Goal: Information Seeking & Learning: Obtain resource

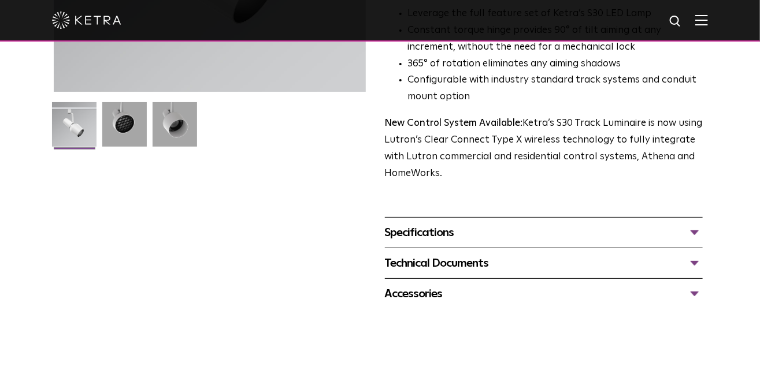
scroll to position [315, 0]
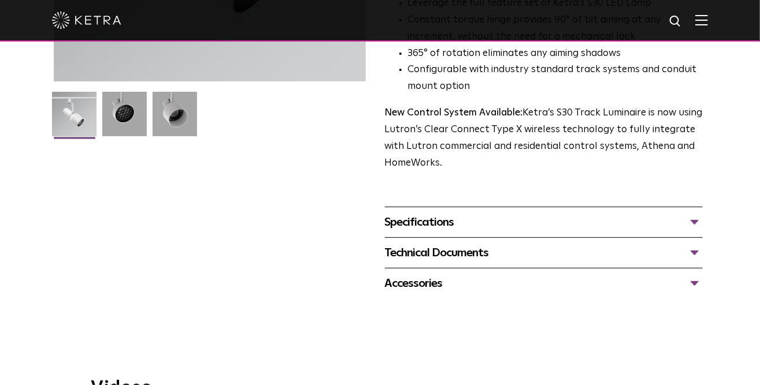
click at [422, 213] on div "Specifications" at bounding box center [544, 222] width 318 height 18
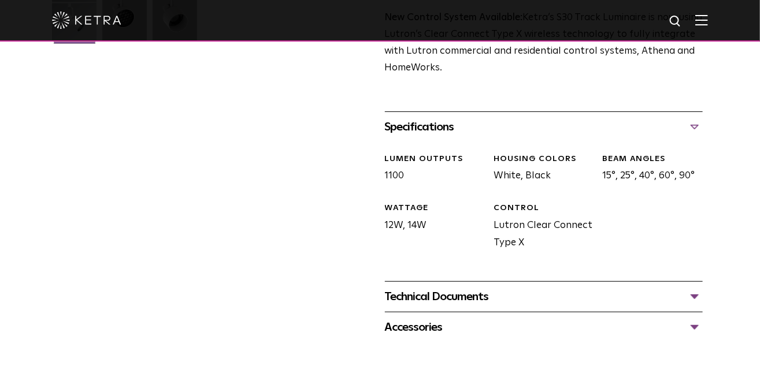
scroll to position [420, 0]
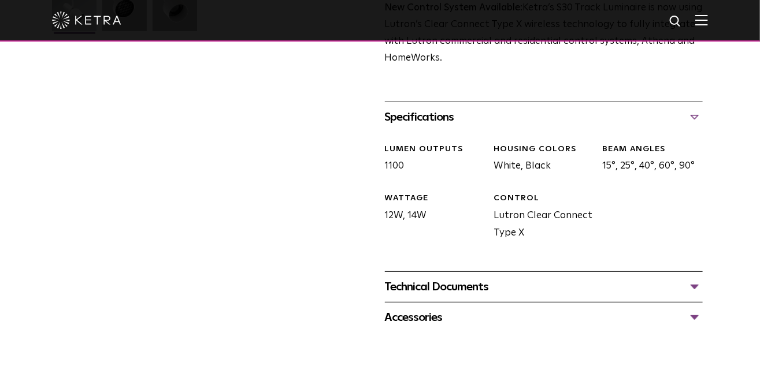
click at [699, 309] on div "Accessories" at bounding box center [544, 318] width 318 height 18
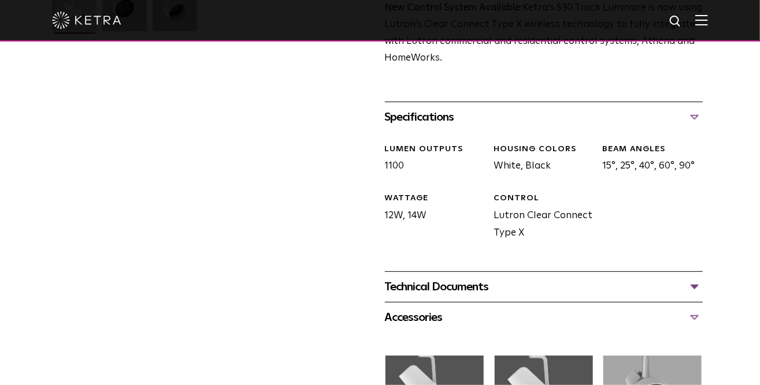
click at [711, 247] on div "S30 Track Luminaire Availability: Commercial & Residential The Track Luminaire …" at bounding box center [380, 139] width 676 height 950
click at [694, 278] on div "Technical Documents" at bounding box center [544, 287] width 318 height 18
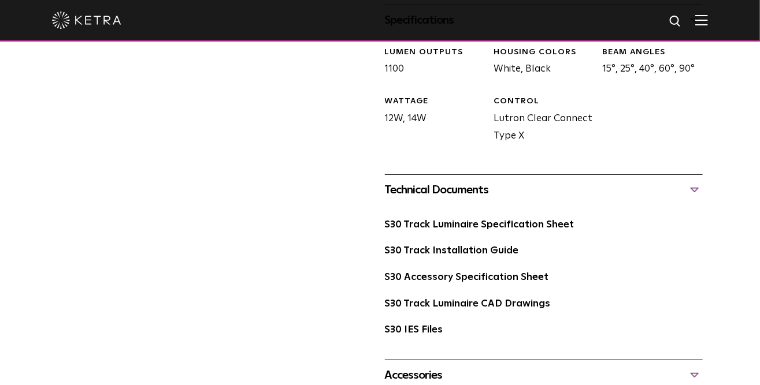
scroll to position [525, 0]
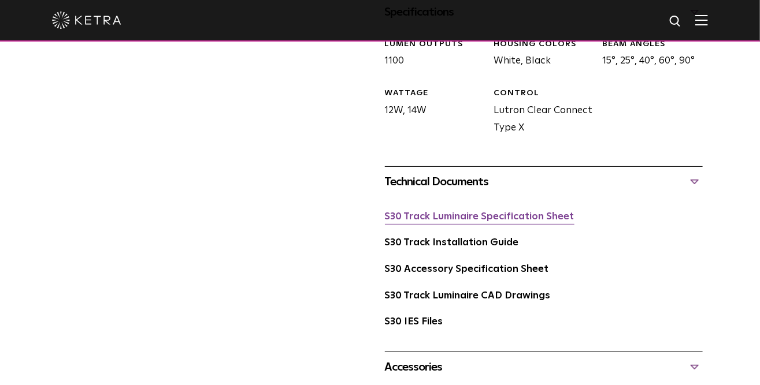
click at [489, 212] on link "S30 Track Luminaire Specification Sheet" at bounding box center [480, 217] width 190 height 10
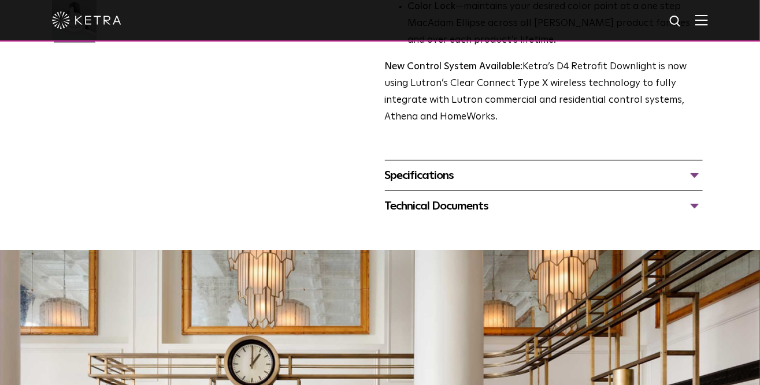
scroll to position [420, 0]
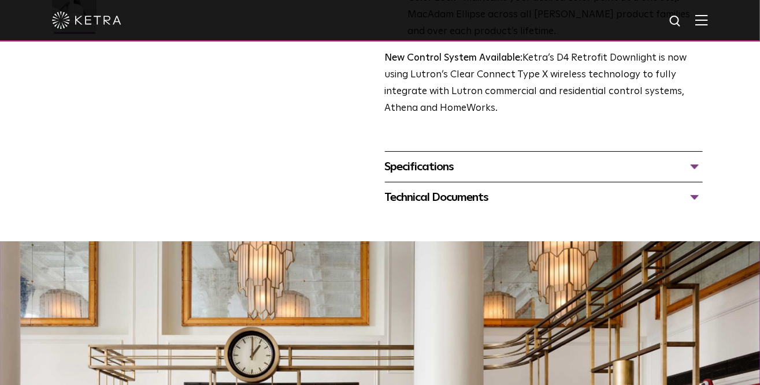
click at [525, 176] on div "Specifications" at bounding box center [544, 167] width 318 height 18
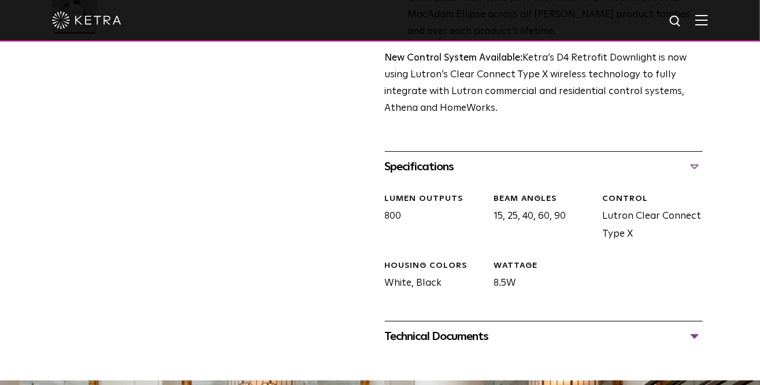
scroll to position [473, 0]
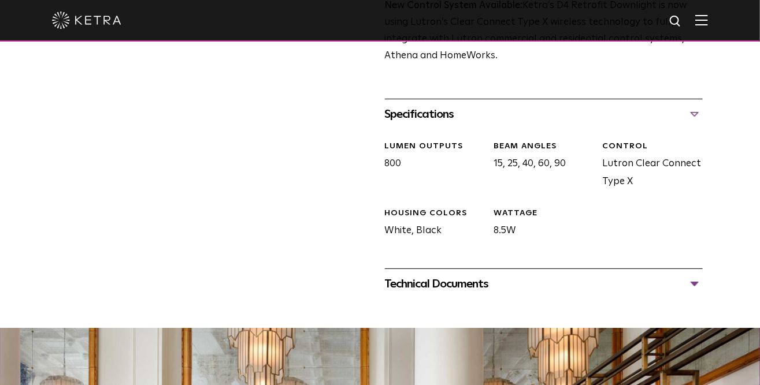
click at [489, 299] on div "Technical Documents D4R Specification Sheet D4R Installation Guide D4R Retrofit…" at bounding box center [544, 284] width 318 height 31
click at [480, 294] on div "Technical Documents" at bounding box center [544, 284] width 318 height 18
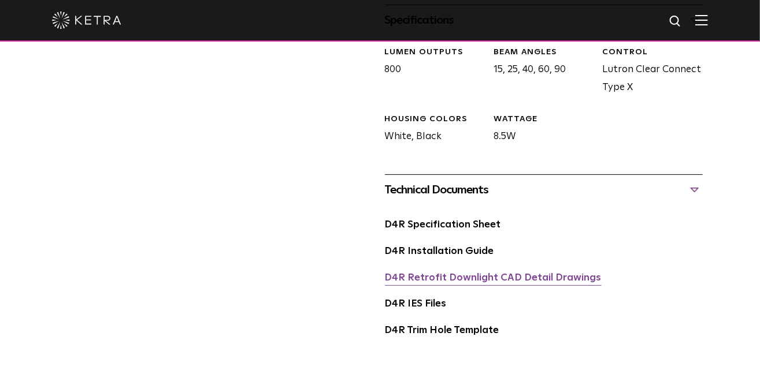
scroll to position [578, 0]
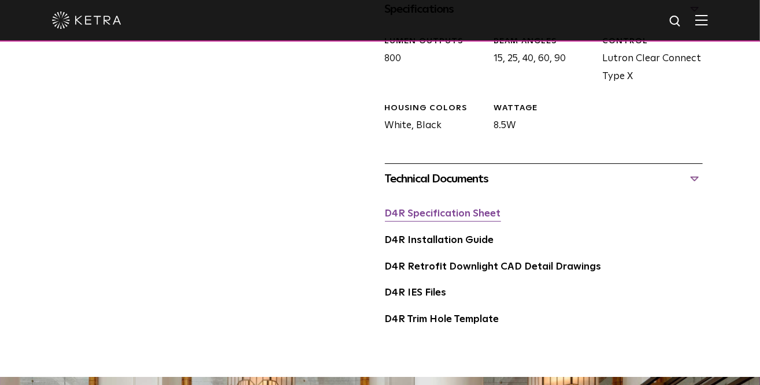
click at [462, 219] on link "D4R Specification Sheet" at bounding box center [443, 214] width 116 height 10
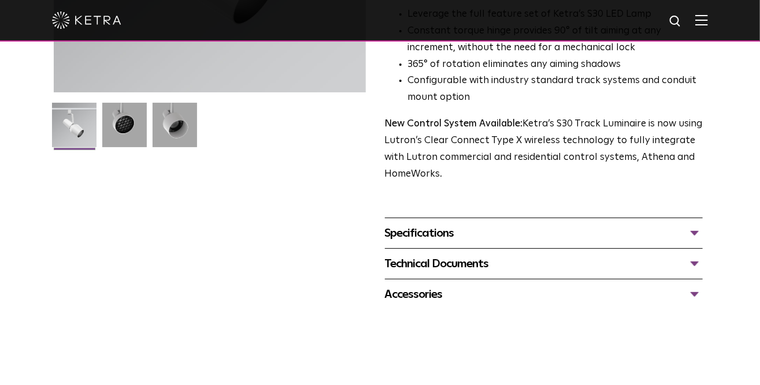
scroll to position [315, 0]
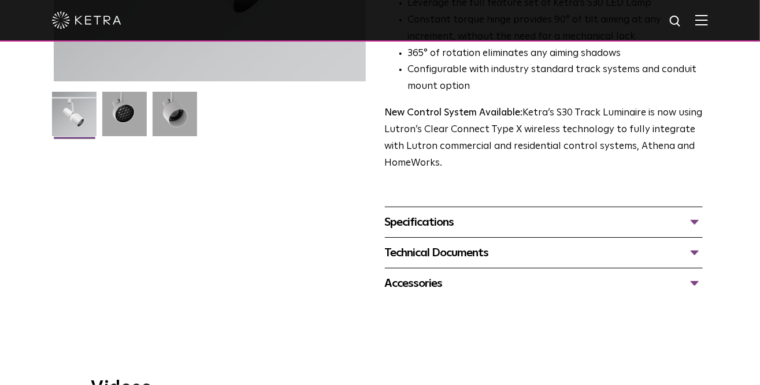
click at [445, 213] on div "Specifications" at bounding box center [544, 222] width 318 height 18
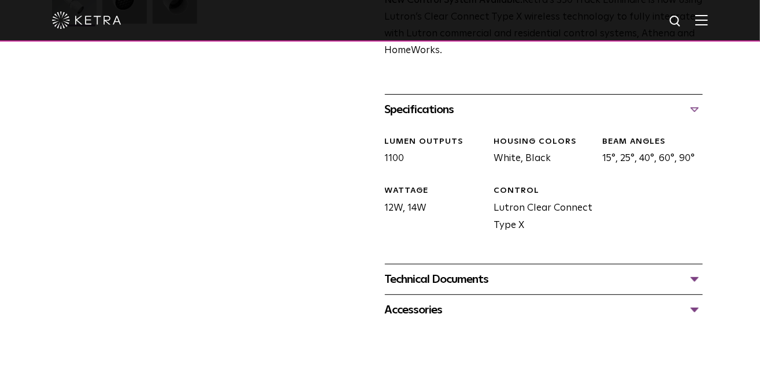
scroll to position [473, 0]
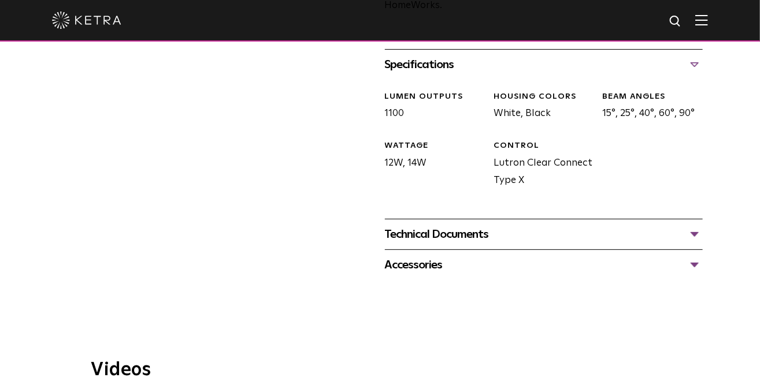
click at [455, 225] on div "Technical Documents" at bounding box center [544, 234] width 318 height 18
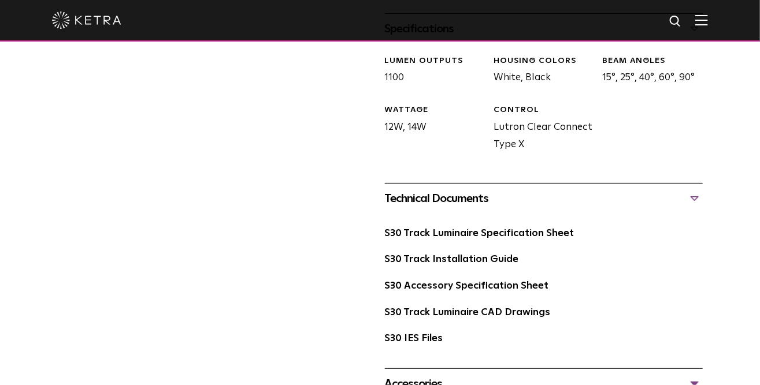
scroll to position [525, 0]
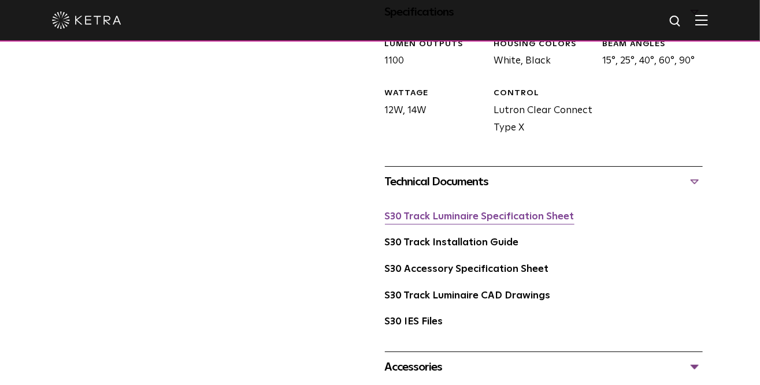
click at [468, 212] on link "S30 Track Luminaire Specification Sheet" at bounding box center [480, 217] width 190 height 10
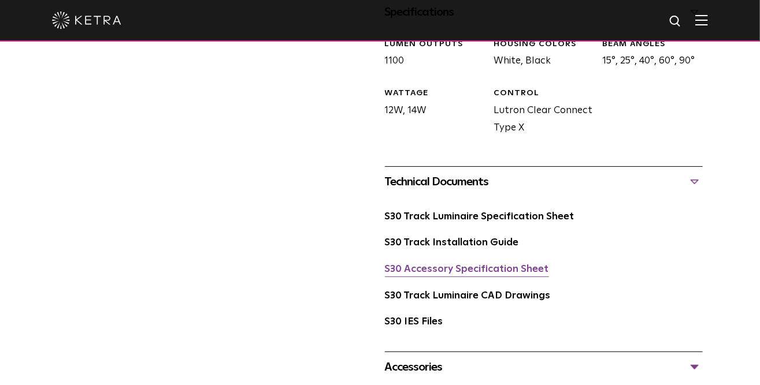
click at [511, 265] on link "S30 Accessory Specification Sheet" at bounding box center [467, 270] width 164 height 10
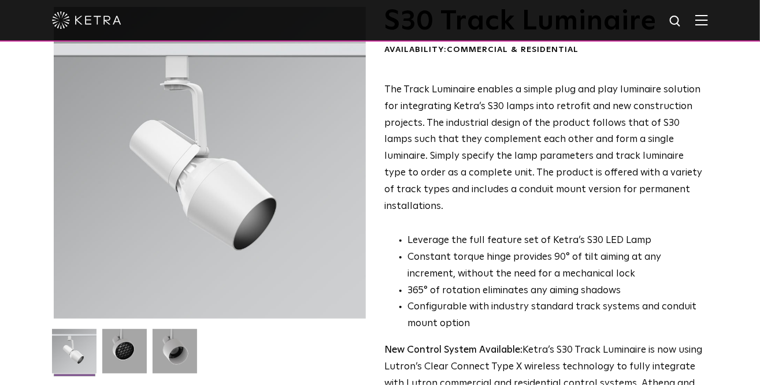
scroll to position [0, 0]
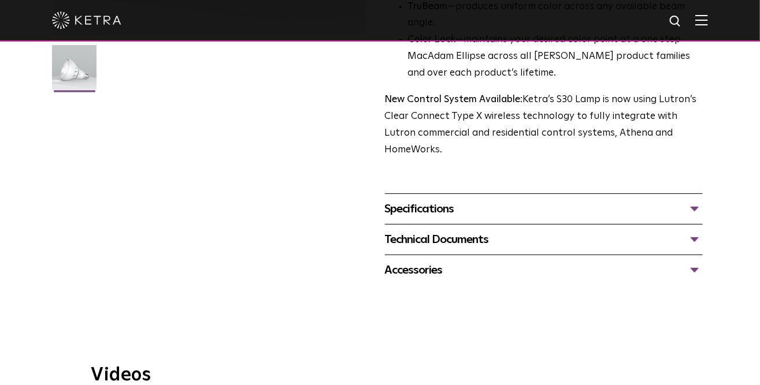
scroll to position [367, 0]
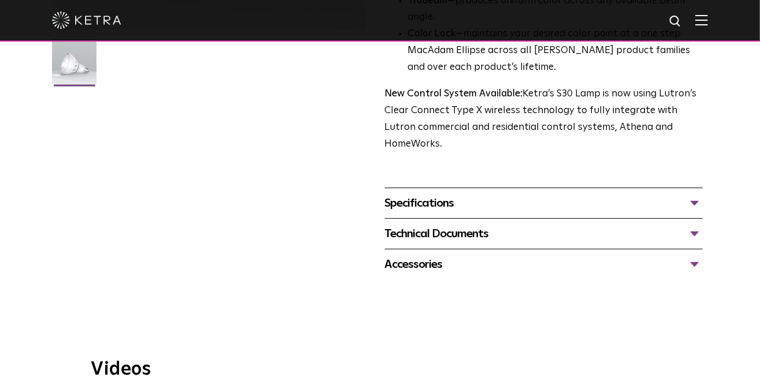
click at [467, 198] on div "Specifications DIMENSIONS Size 30 Long Neck LUMEN OUTPUTS 1100 HOUSING COLORS W…" at bounding box center [544, 203] width 318 height 31
click at [406, 194] on div "Specifications" at bounding box center [544, 203] width 318 height 18
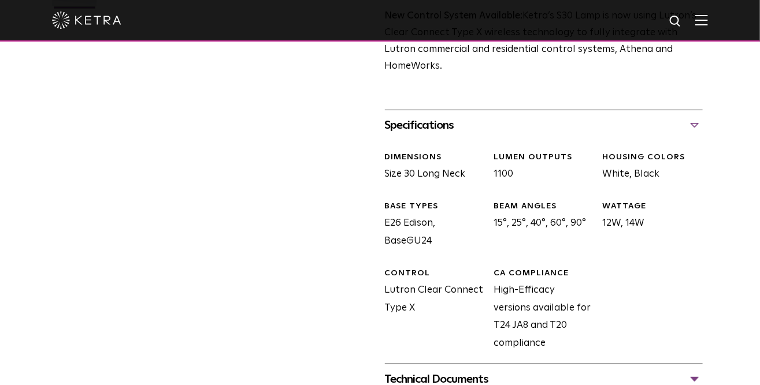
scroll to position [525, 0]
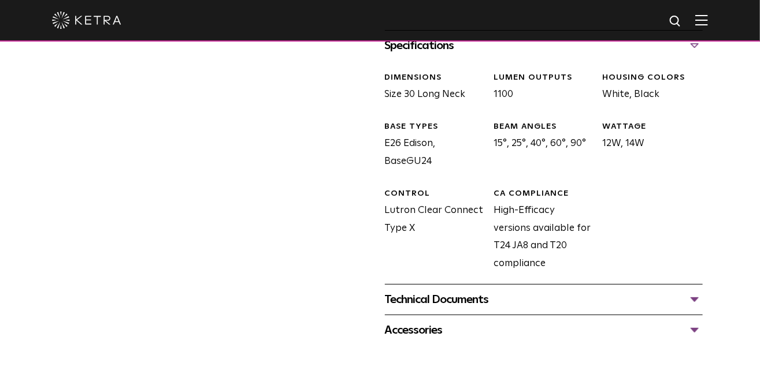
click at [528, 291] on div "Technical Documents" at bounding box center [544, 300] width 318 height 18
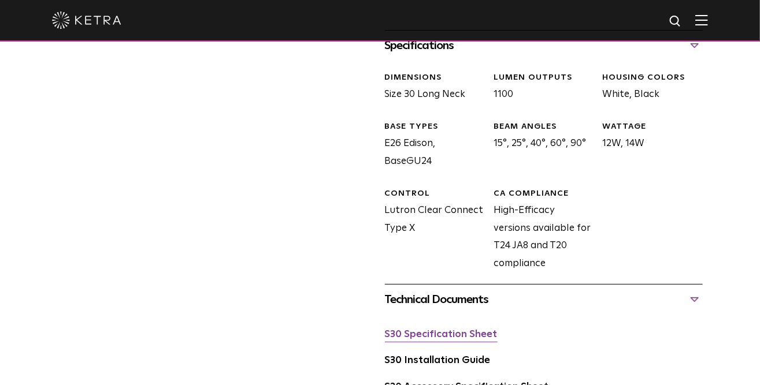
click at [451, 330] on link "S30 Specification Sheet" at bounding box center [441, 335] width 113 height 10
